Goal: Find specific page/section: Find specific page/section

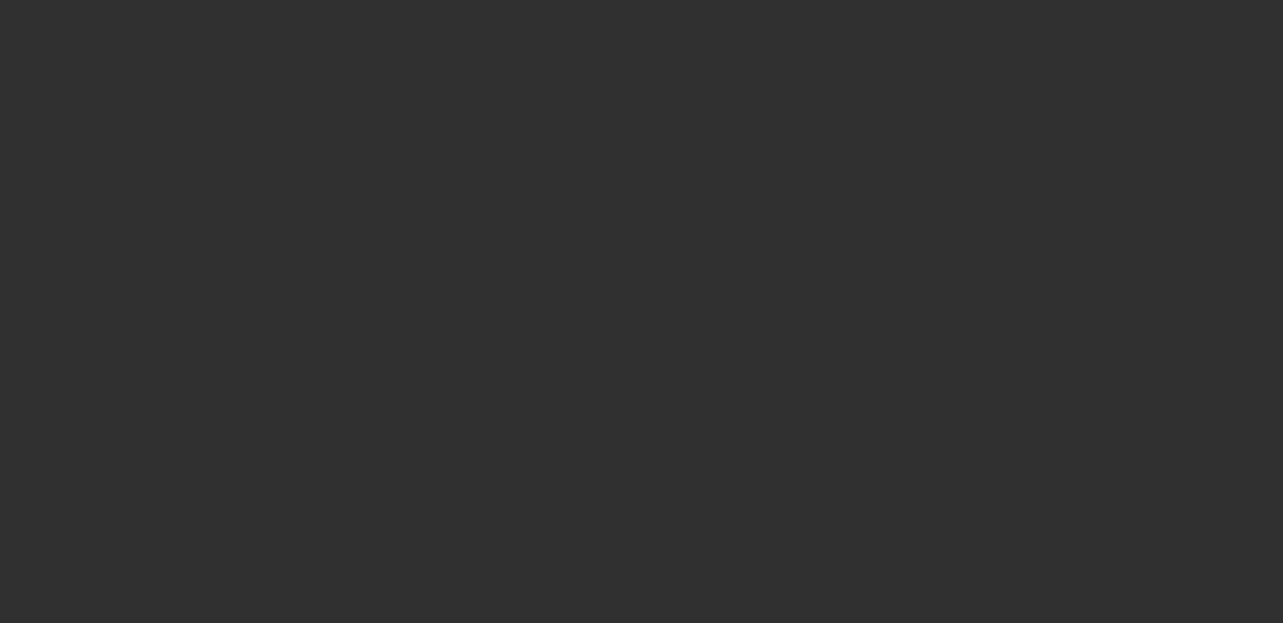
select select "10"
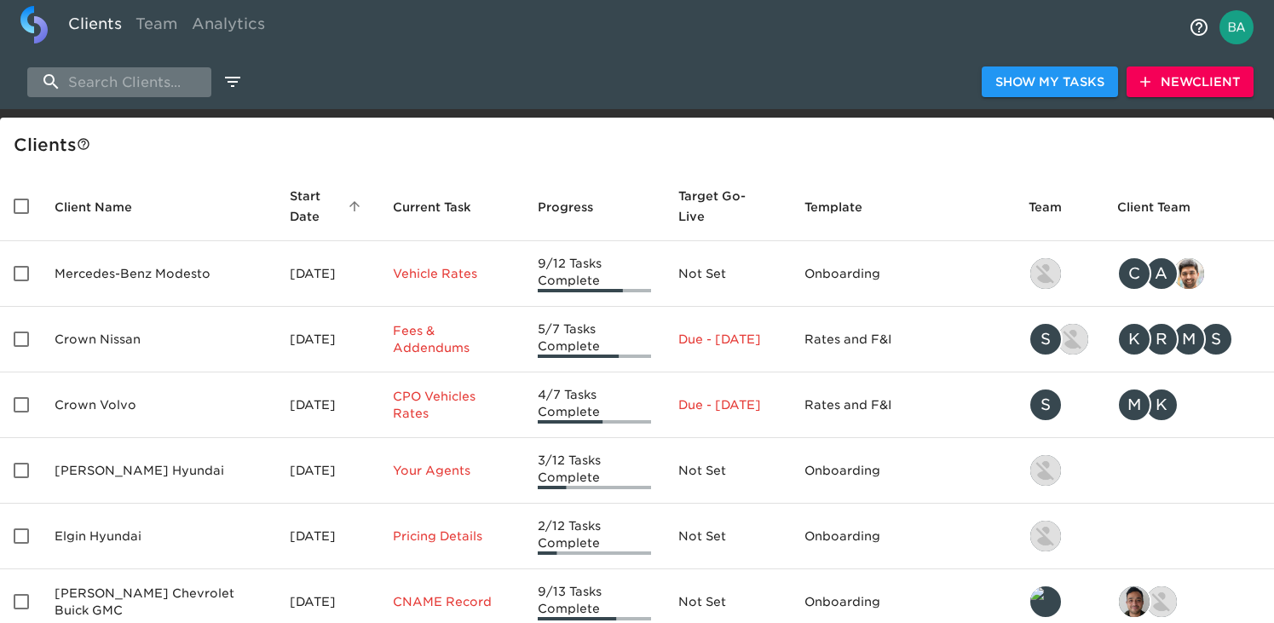
click at [158, 78] on input "search" at bounding box center [119, 82] width 184 height 30
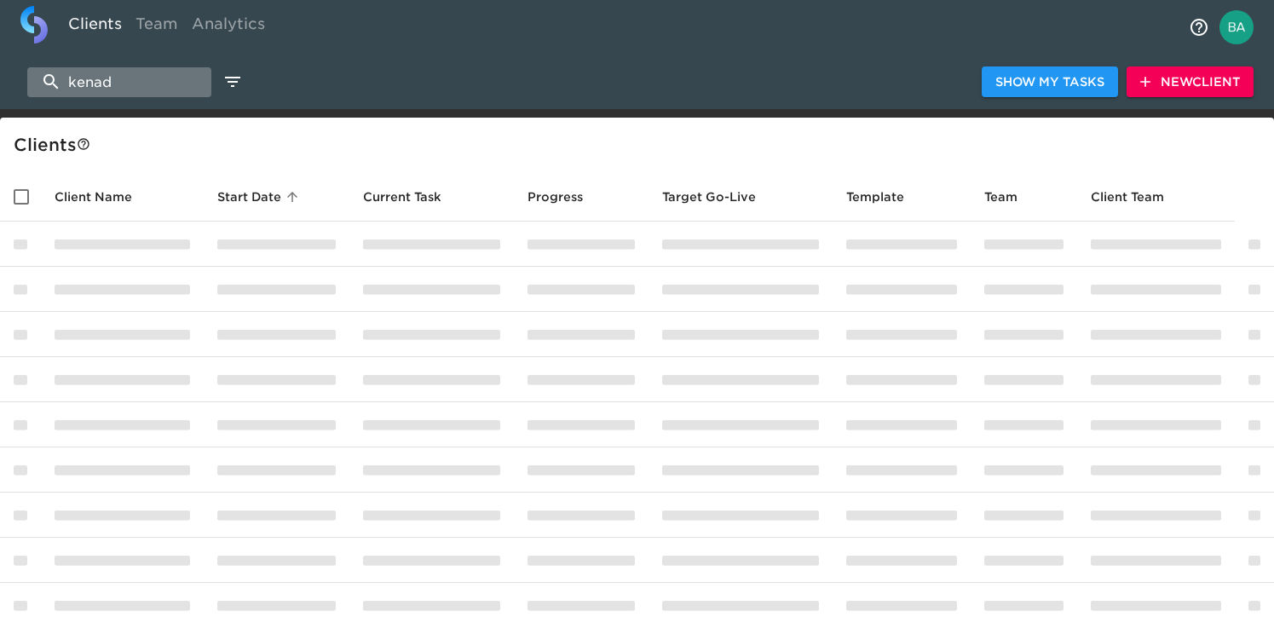
type input "kenad"
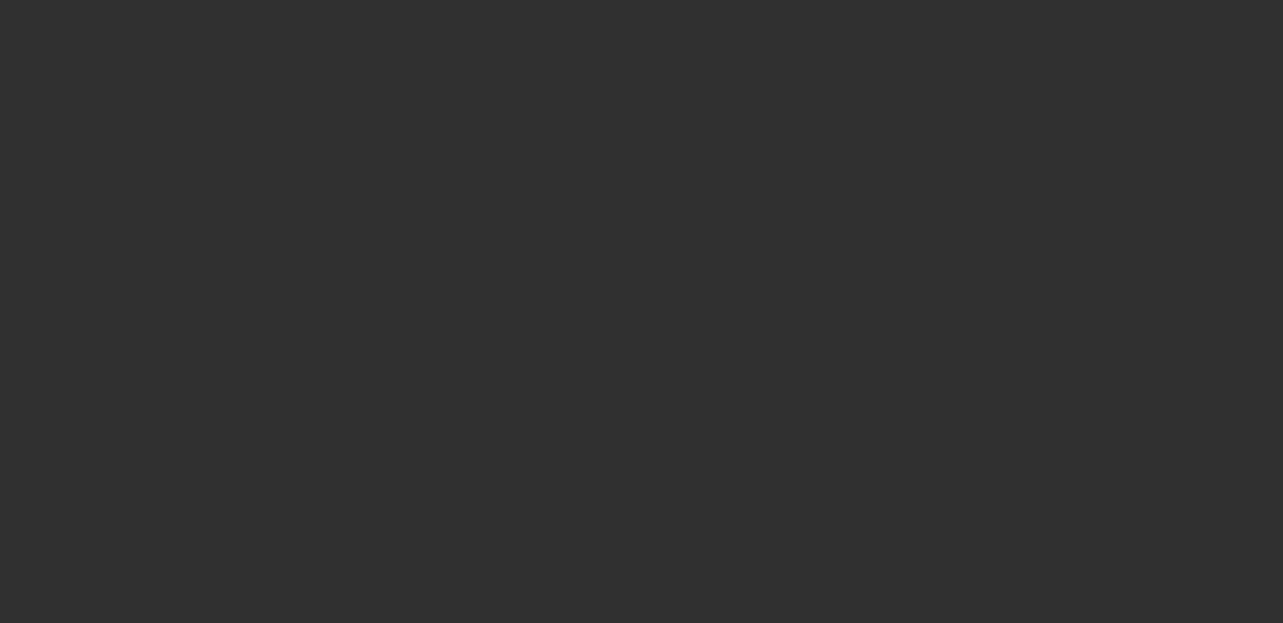
select select "10"
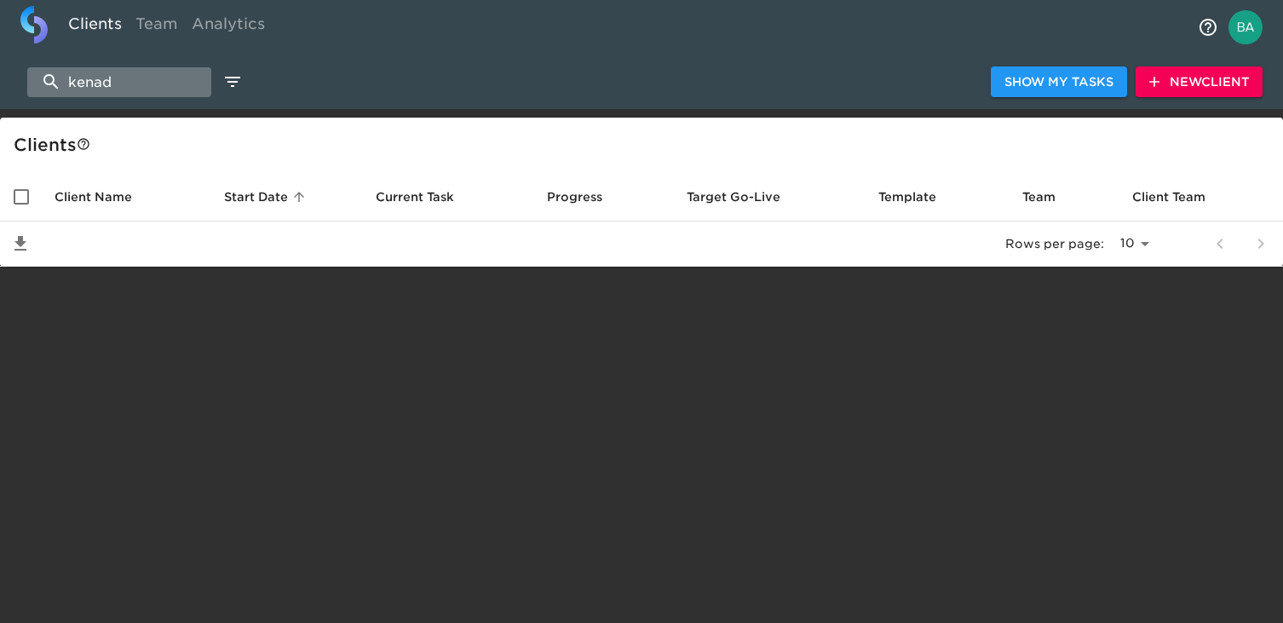
click at [134, 83] on input "kenad" at bounding box center [119, 82] width 184 height 30
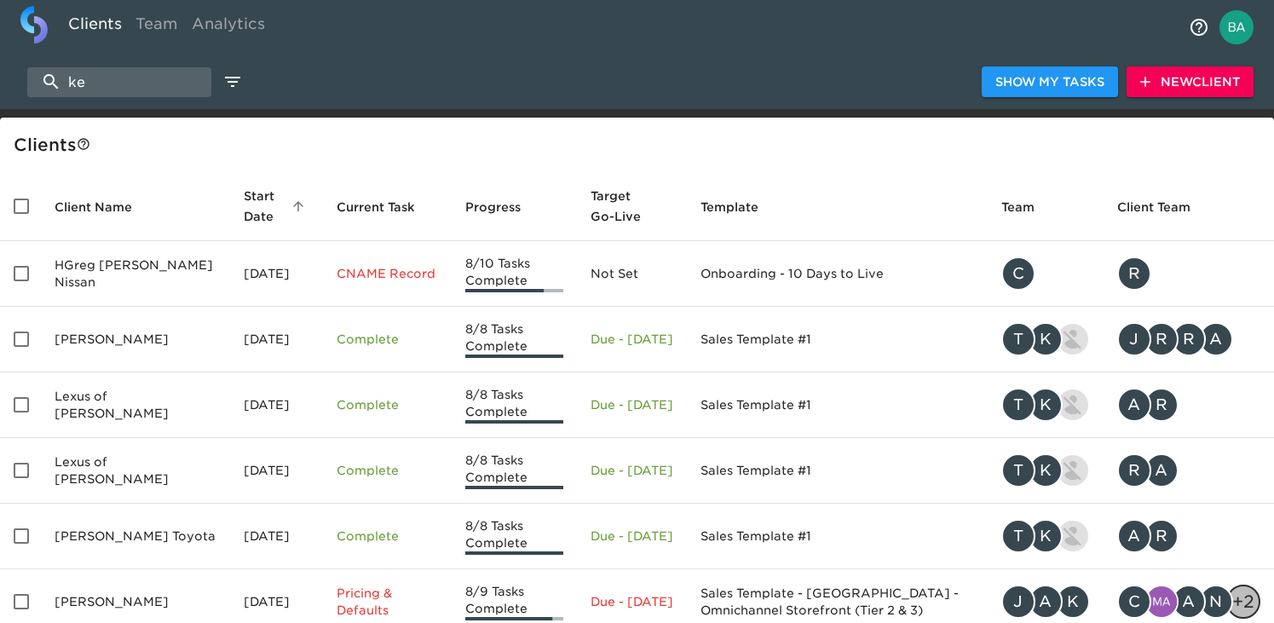
type input "k"
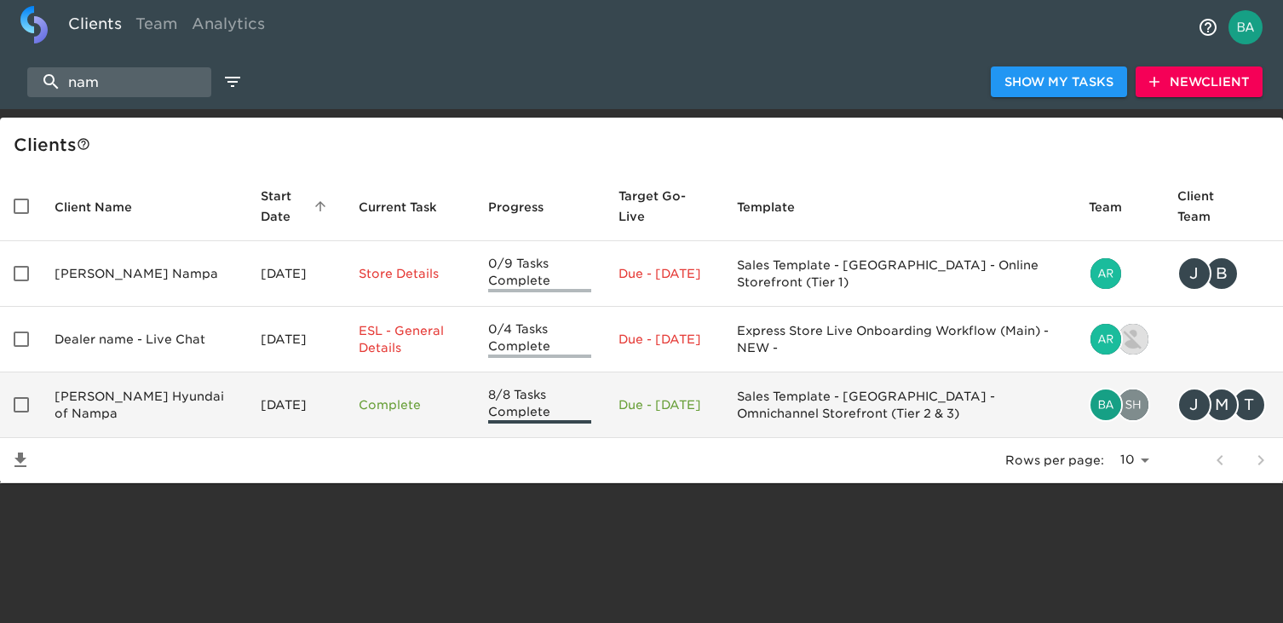
type input "nam"
click at [139, 404] on td "Kendall Hyundai of Nampa" at bounding box center [144, 405] width 206 height 66
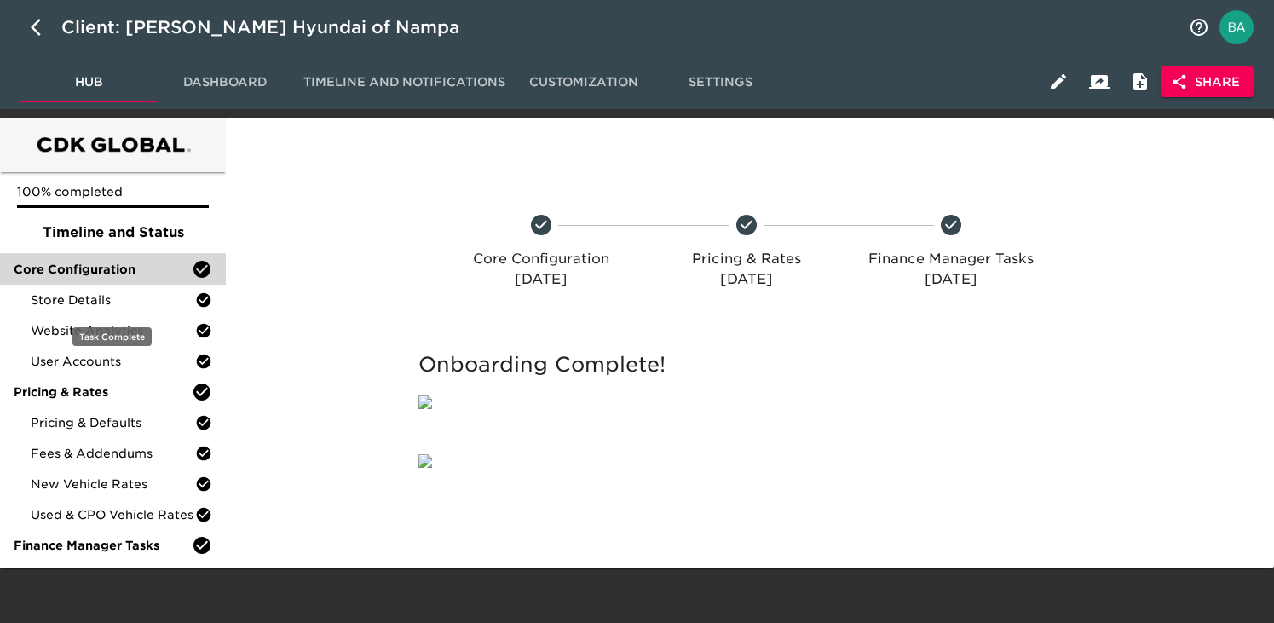
scroll to position [81, 0]
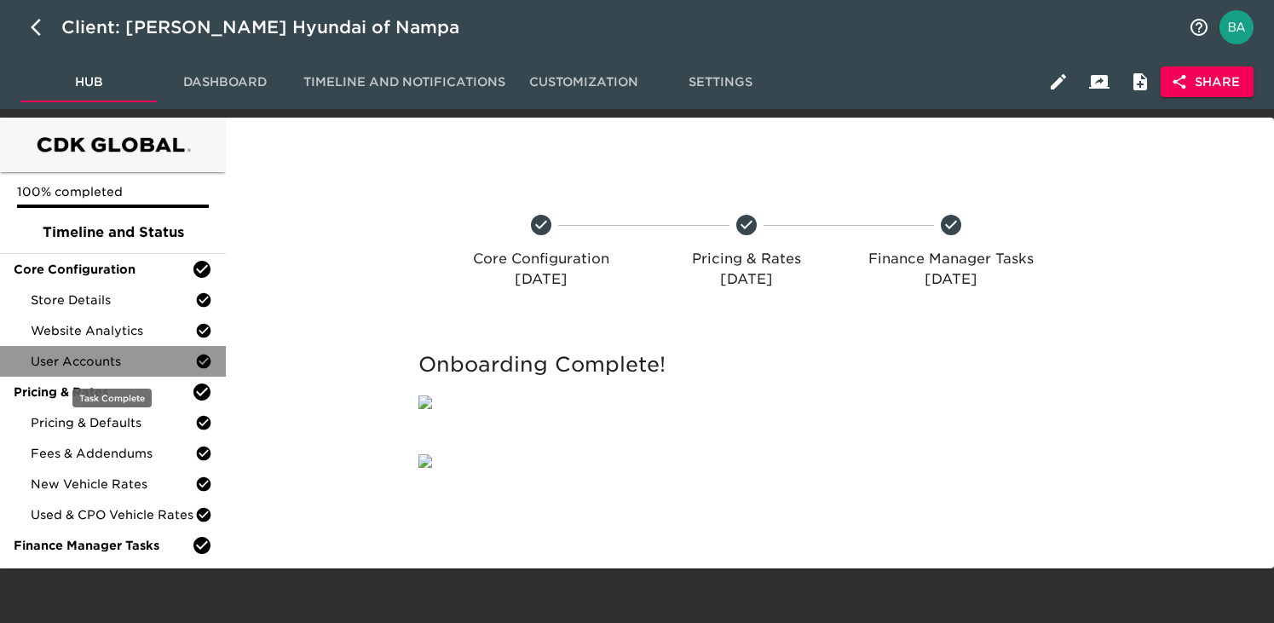
click at [109, 353] on span "User Accounts" at bounding box center [113, 361] width 164 height 17
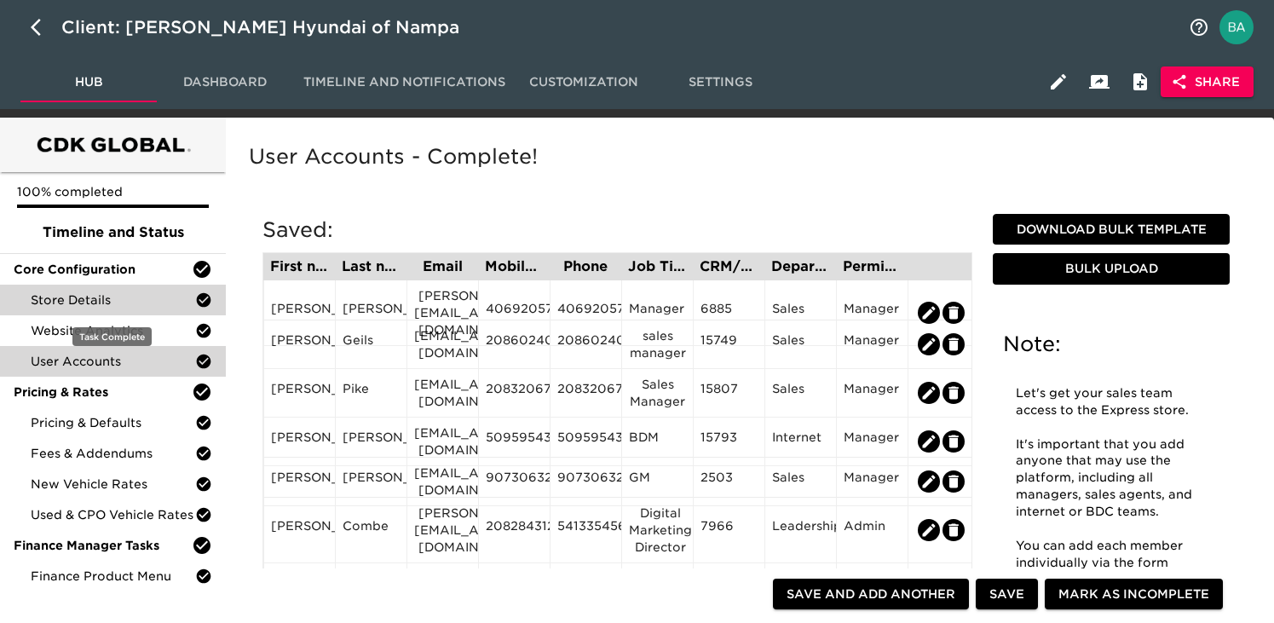
click at [113, 286] on div "Store Details" at bounding box center [113, 300] width 226 height 31
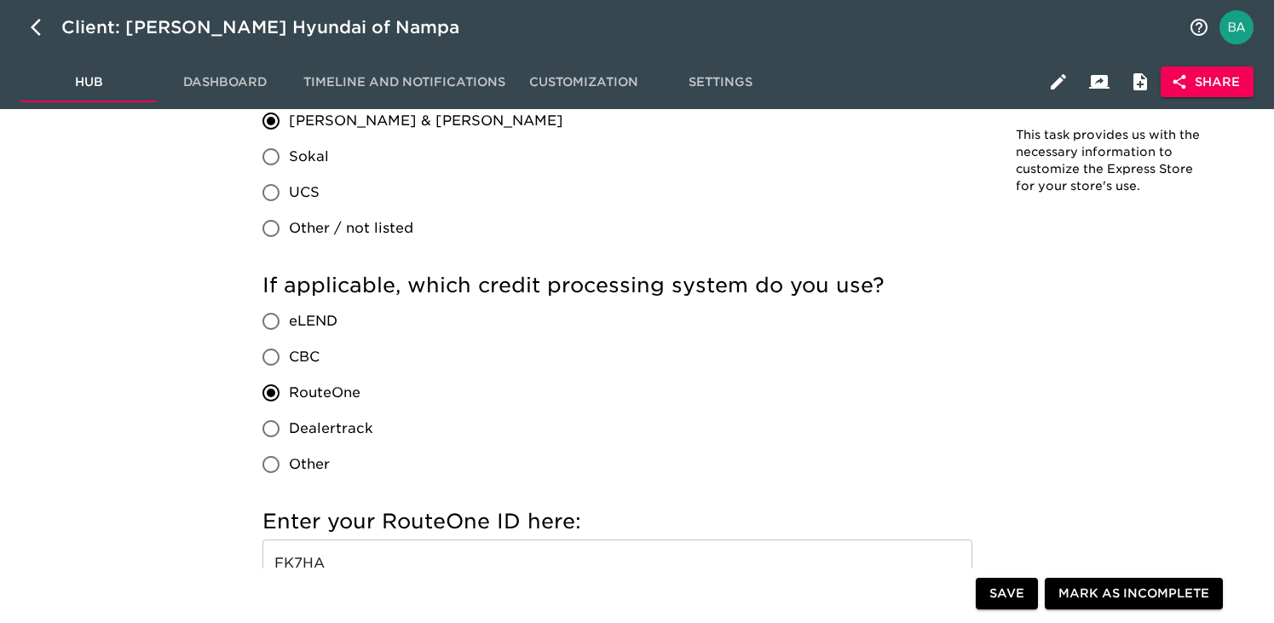
scroll to position [1871, 0]
